Goal: Find specific page/section: Find specific page/section

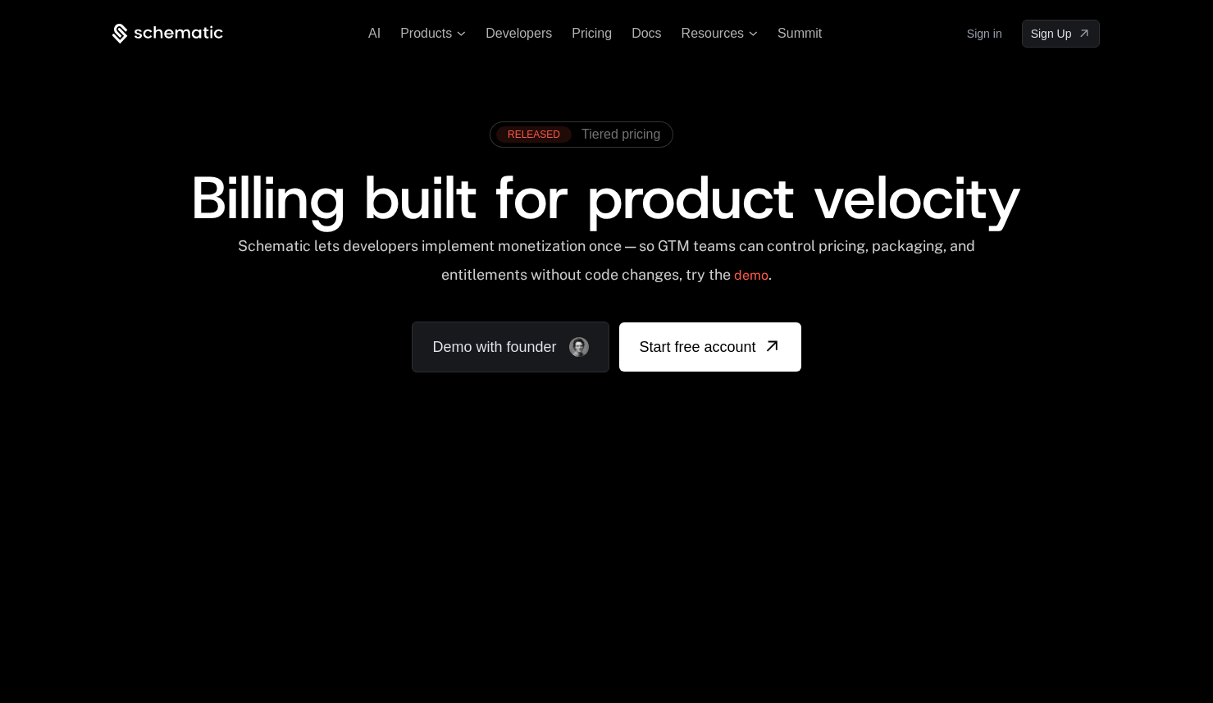
click at [986, 37] on link "Sign in" at bounding box center [984, 34] width 35 height 26
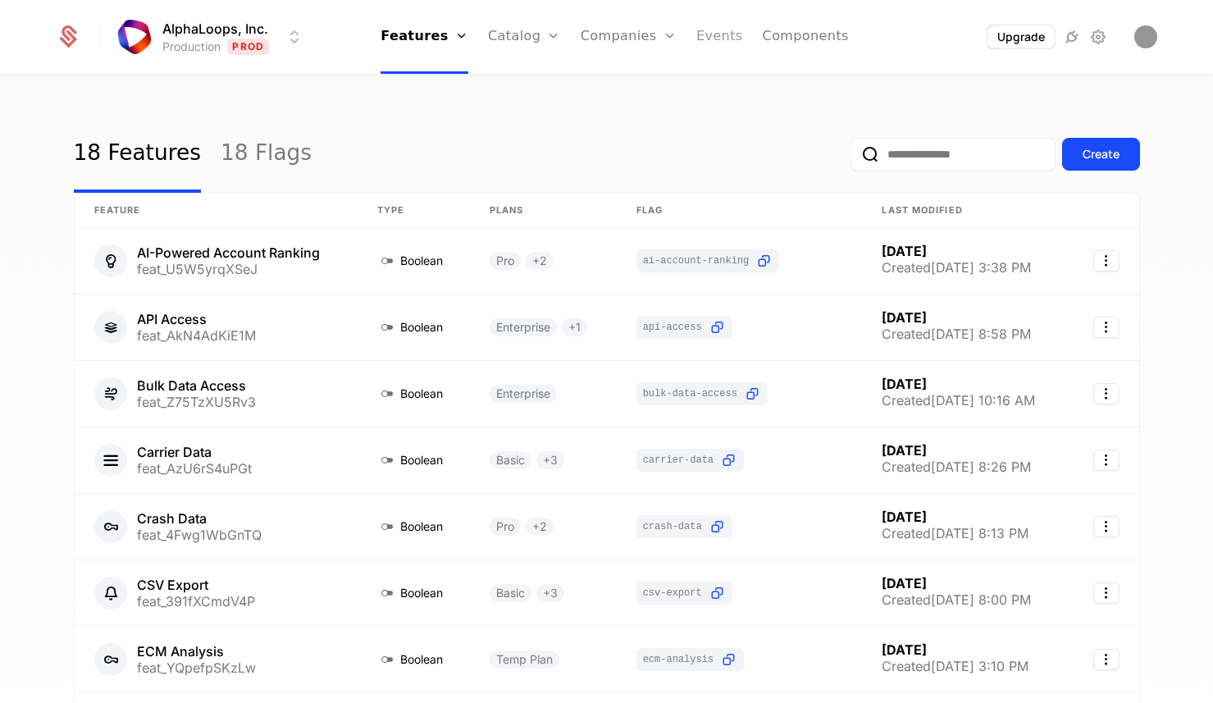
click at [700, 43] on link "Events" at bounding box center [719, 37] width 47 height 74
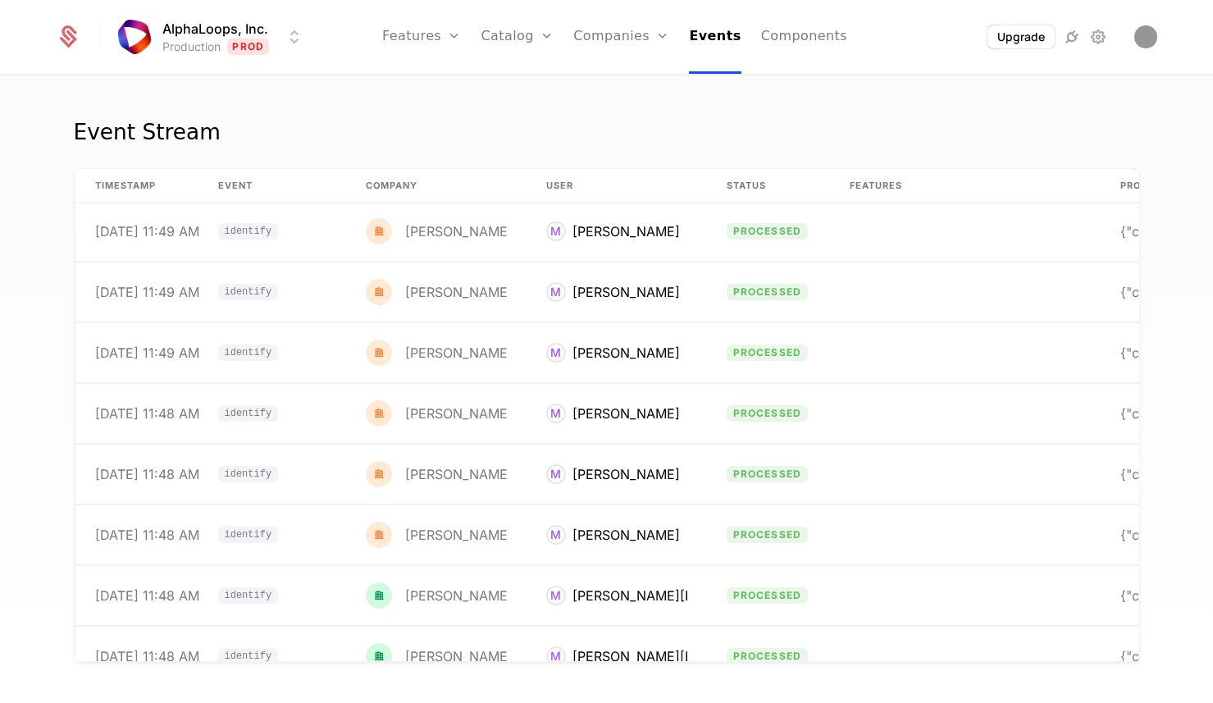
scroll to position [569, 0]
